Goal: Transaction & Acquisition: Purchase product/service

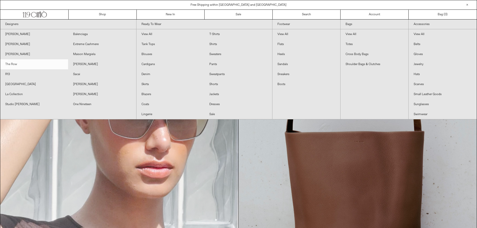
click at [31, 65] on link "The Row" at bounding box center [34, 64] width 68 height 10
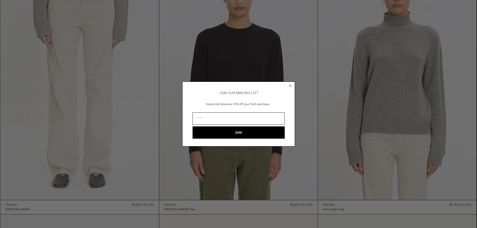
scroll to position [25, 0]
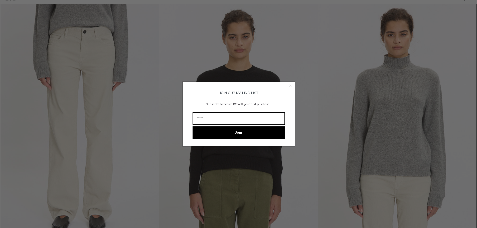
click at [290, 84] on circle "Close dialog" at bounding box center [290, 86] width 5 height 5
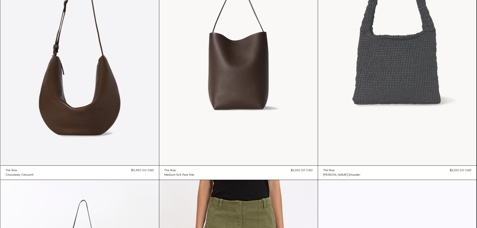
scroll to position [326, 0]
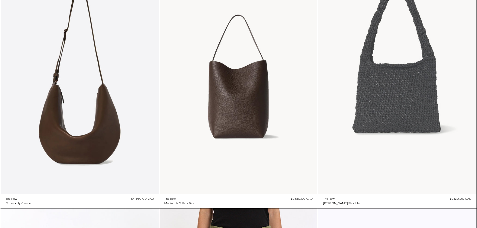
click at [387, 65] on at bounding box center [397, 75] width 159 height 238
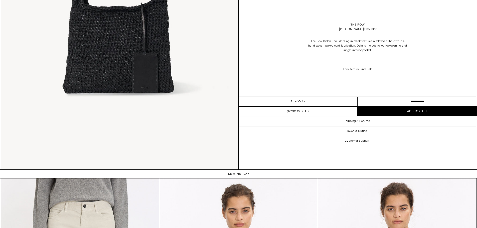
scroll to position [1002, 0]
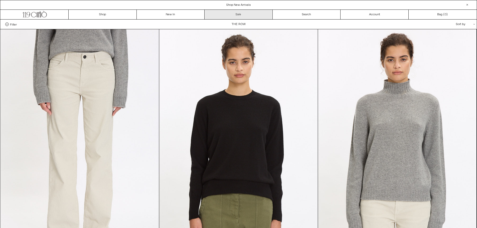
click at [223, 18] on link "Sale" at bounding box center [239, 15] width 68 height 10
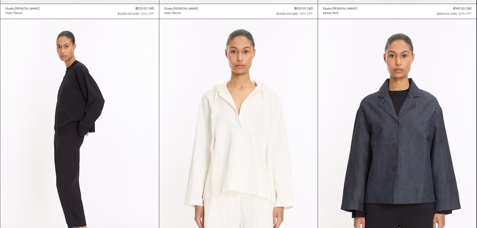
scroll to position [1829, 0]
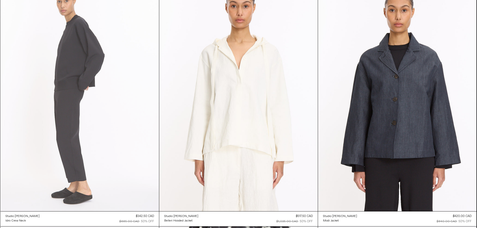
click at [72, 87] on at bounding box center [80, 92] width 159 height 238
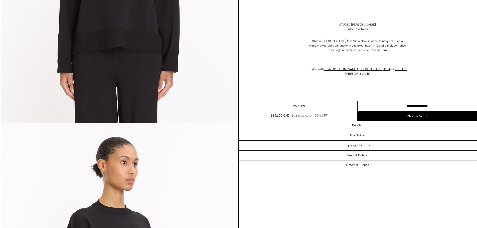
scroll to position [601, 0]
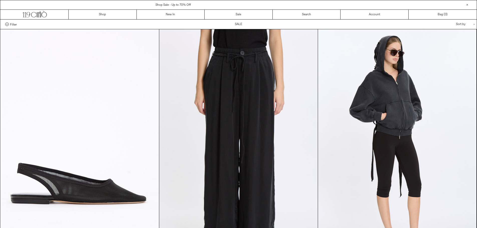
scroll to position [1829, 0]
